Goal: Contribute content

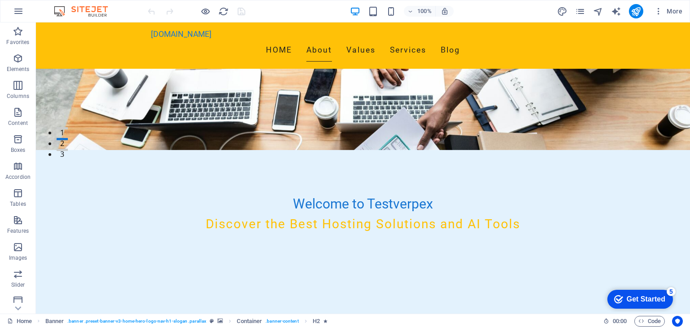
scroll to position [180, 0]
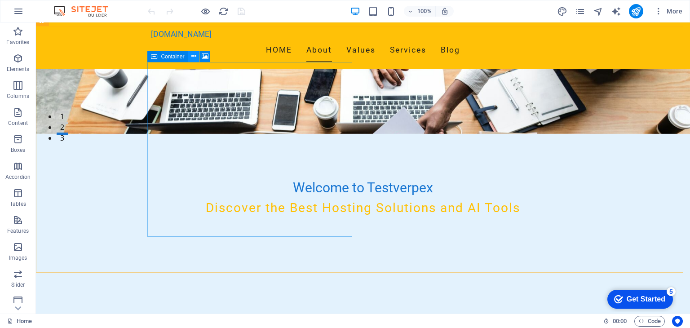
click at [191, 56] on icon at bounding box center [193, 56] width 5 height 9
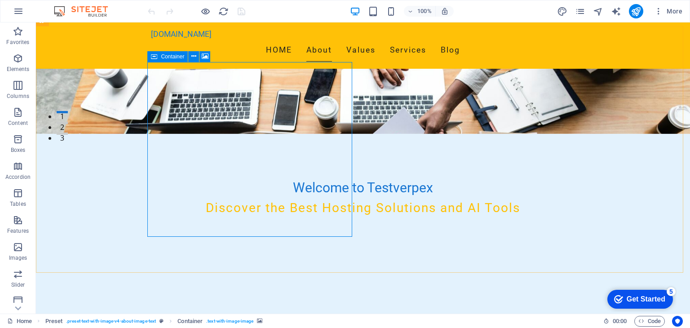
click at [161, 57] on span "Container" at bounding box center [172, 56] width 23 height 5
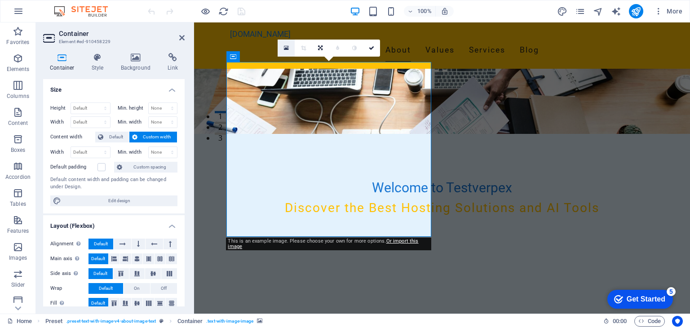
click at [284, 48] on icon at bounding box center [286, 48] width 5 height 6
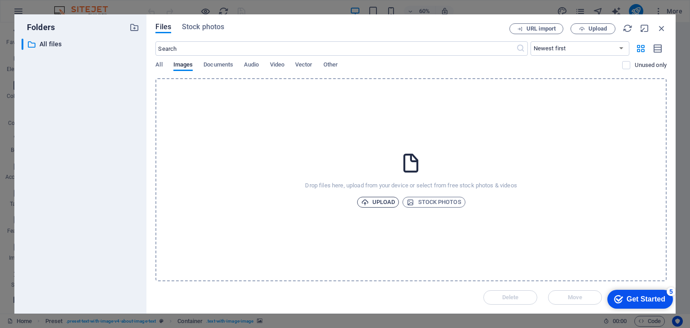
click at [381, 201] on span "Upload" at bounding box center [378, 202] width 34 height 11
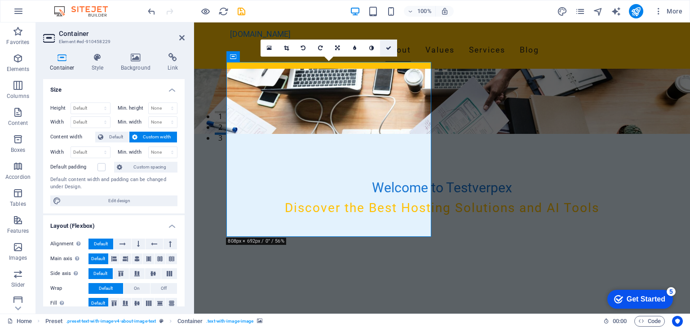
click at [388, 47] on icon at bounding box center [388, 47] width 5 height 5
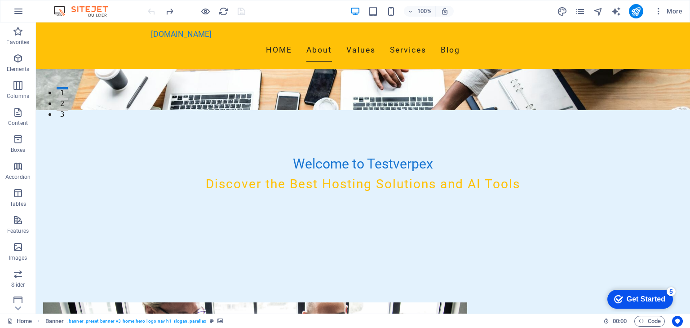
scroll to position [132, 0]
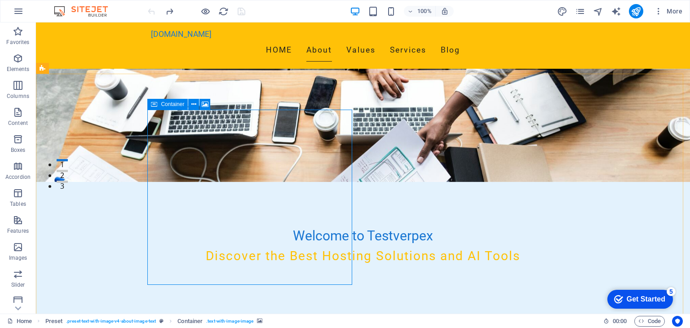
click at [168, 106] on span "Container" at bounding box center [172, 103] width 23 height 5
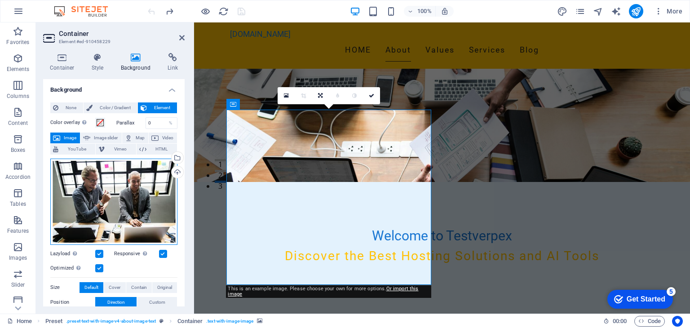
click at [111, 202] on div "Drag files here, click to choose files or select files from Files or our free s…" at bounding box center [113, 202] width 127 height 86
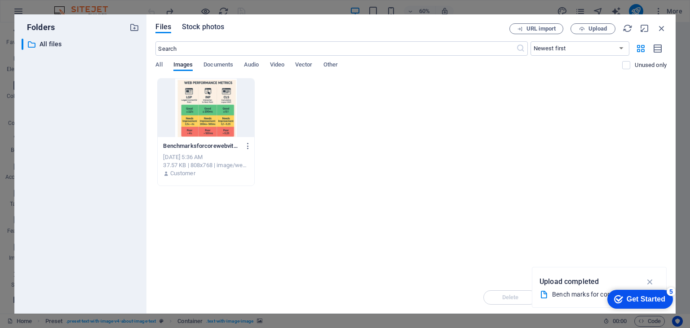
click at [207, 25] on span "Stock photos" at bounding box center [203, 27] width 42 height 11
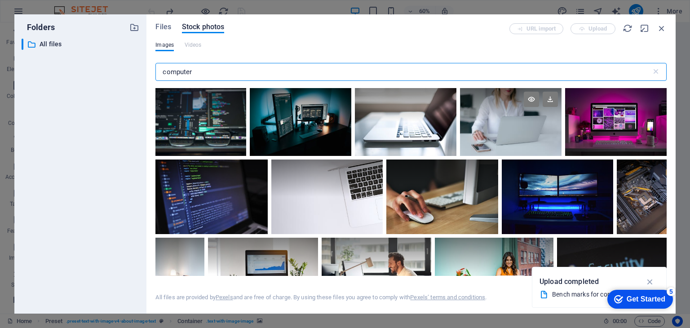
type input "computer"
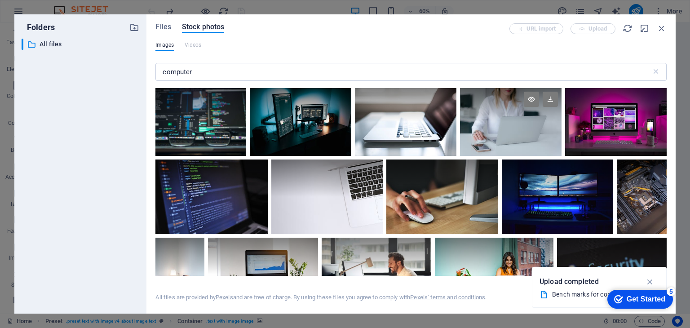
click at [505, 129] on div at bounding box center [510, 122] width 101 height 68
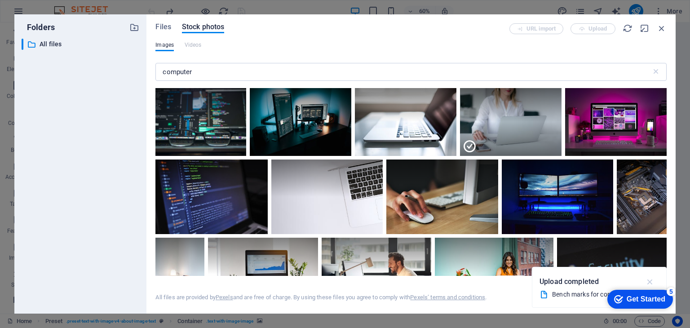
click at [648, 278] on icon "button" at bounding box center [650, 282] width 10 height 10
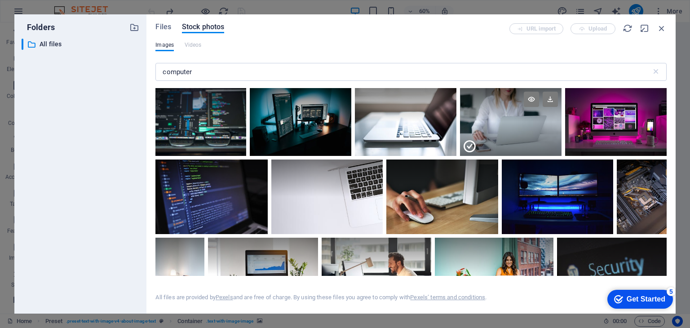
click at [494, 108] on div at bounding box center [510, 105] width 101 height 34
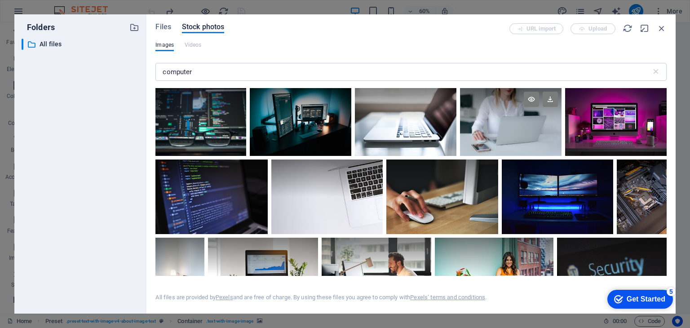
click at [494, 108] on div at bounding box center [510, 105] width 101 height 34
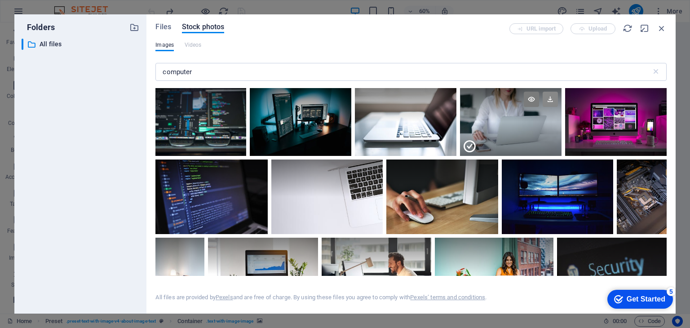
click at [548, 98] on icon at bounding box center [550, 99] width 15 height 15
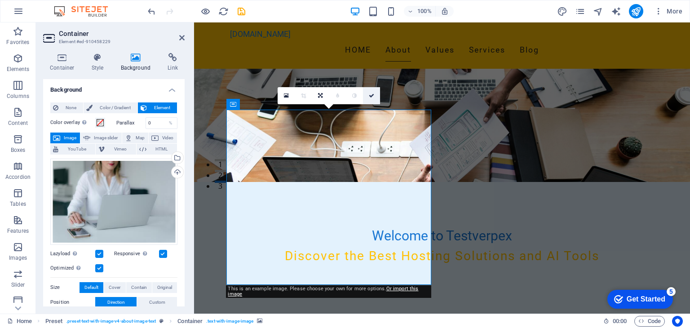
click at [370, 98] on link at bounding box center [371, 95] width 17 height 17
